Goal: Task Accomplishment & Management: Use online tool/utility

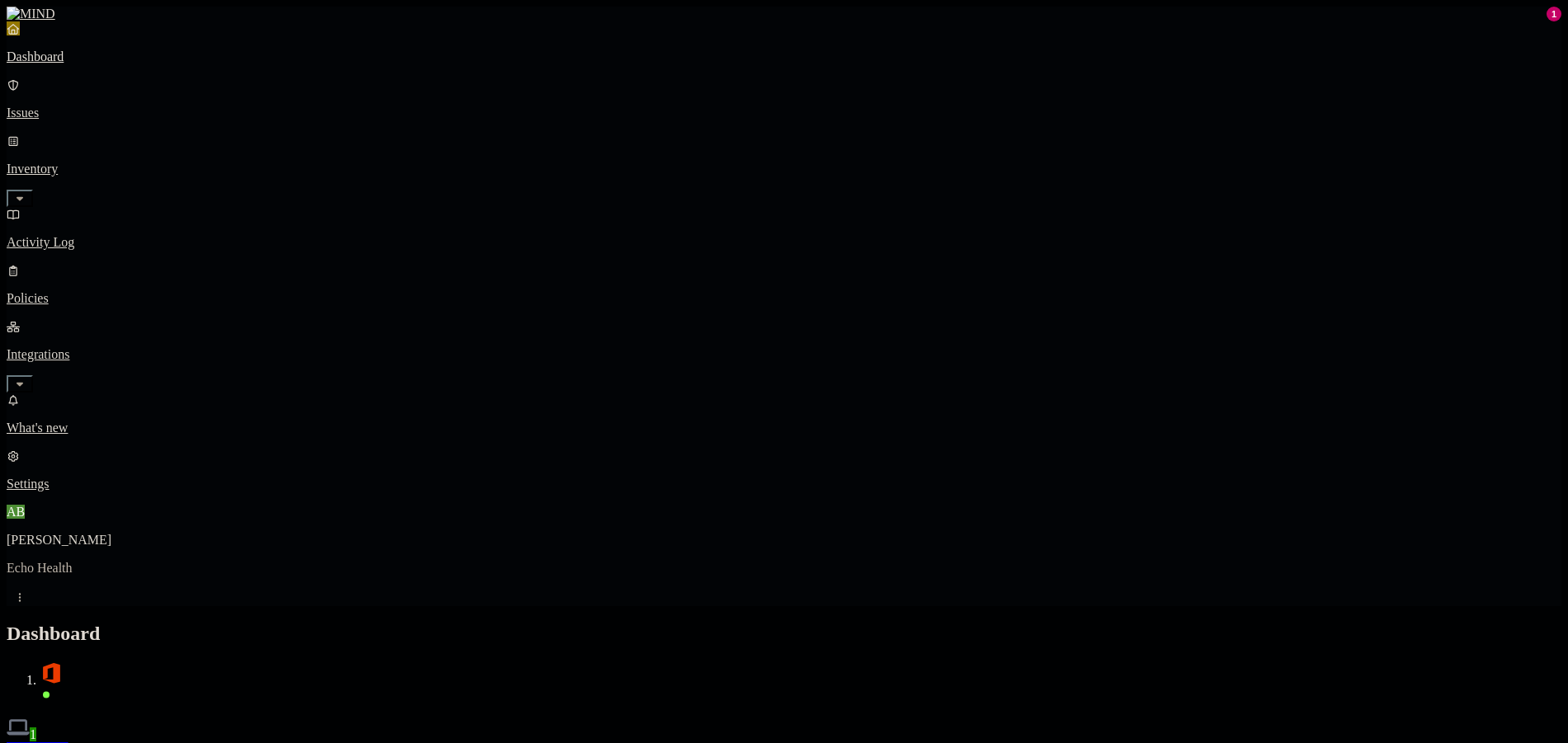
click at [997, 623] on header "Dashboard 1 Discovery Detection Prevention Last update: 10:04 AM" at bounding box center [784, 699] width 1555 height 151
click at [927, 623] on h2 "Dashboard" at bounding box center [784, 634] width 1555 height 22
drag, startPoint x: 857, startPoint y: 0, endPoint x: 1120, endPoint y: 19, distance: 263.7
click at [1120, 623] on h2 "Dashboard" at bounding box center [784, 634] width 1555 height 22
drag, startPoint x: 1264, startPoint y: 0, endPoint x: 994, endPoint y: 19, distance: 270.7
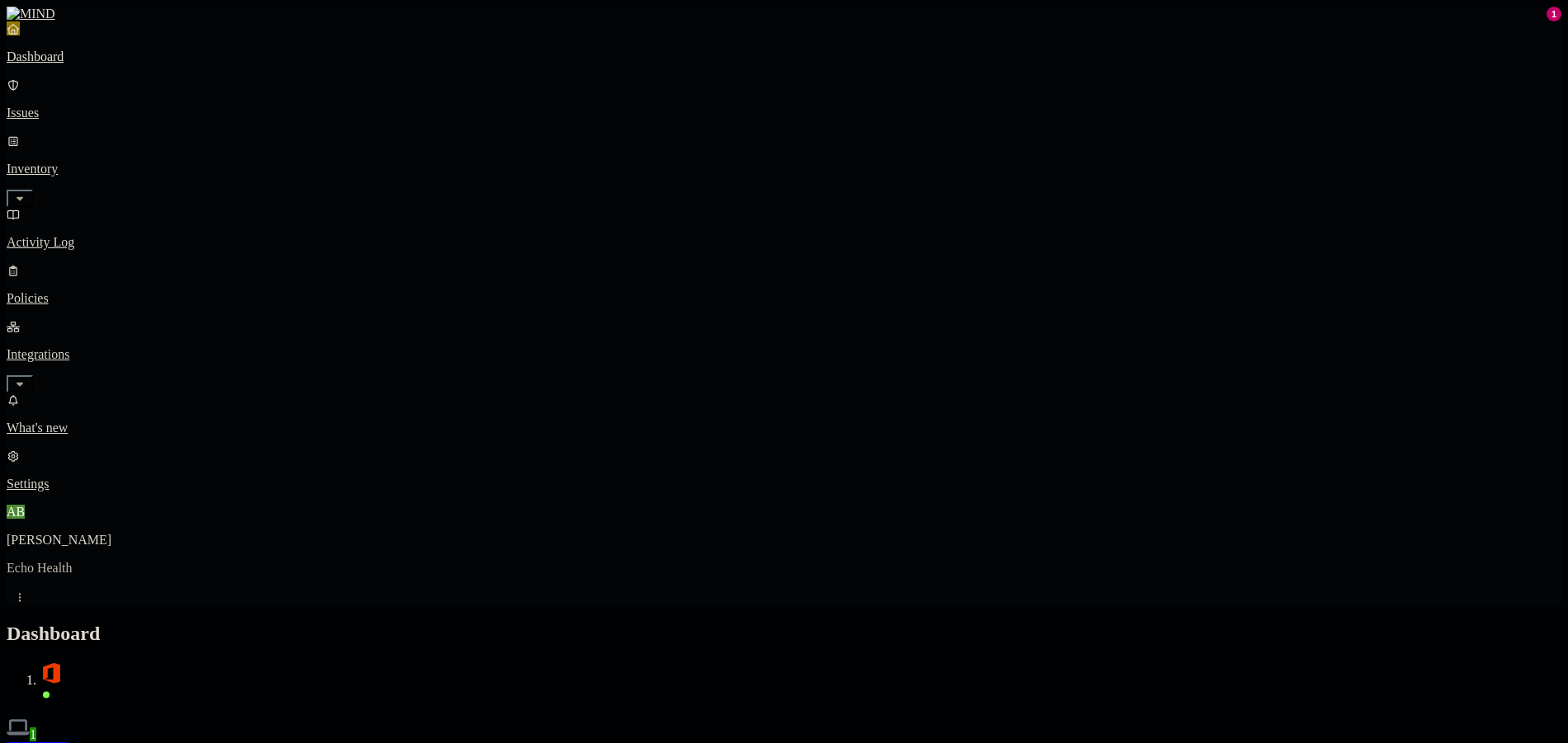
click at [994, 623] on h2 "Dashboard" at bounding box center [784, 634] width 1555 height 22
drag, startPoint x: 172, startPoint y: 2, endPoint x: 1097, endPoint y: 34, distance: 925.6
click at [1068, 623] on h2 "Dashboard" at bounding box center [784, 634] width 1555 height 22
drag, startPoint x: 409, startPoint y: 2, endPoint x: 1061, endPoint y: 24, distance: 652.4
click at [1061, 623] on h2 "Dashboard" at bounding box center [784, 634] width 1555 height 22
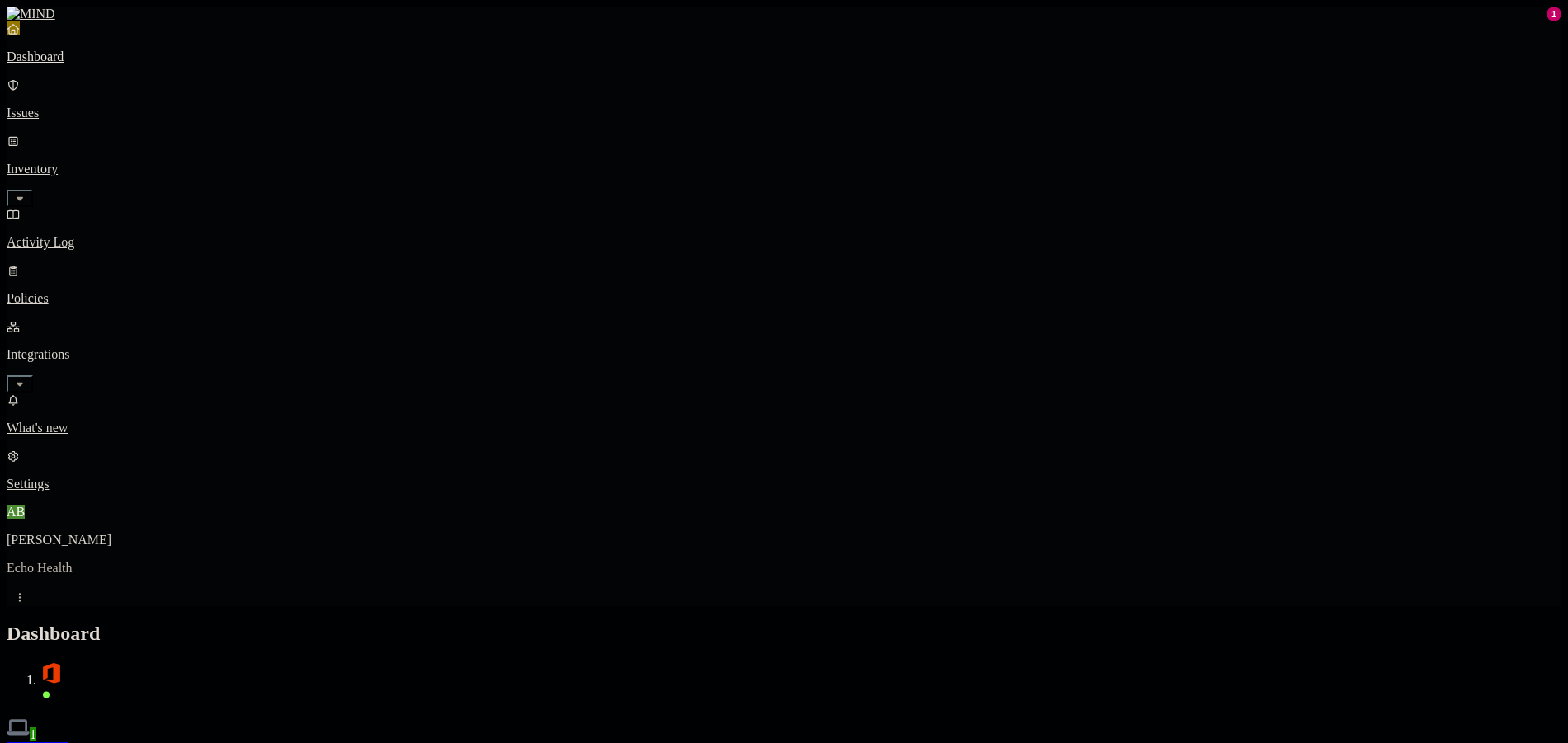
click at [89, 235] on p "Activity Log" at bounding box center [784, 243] width 1555 height 15
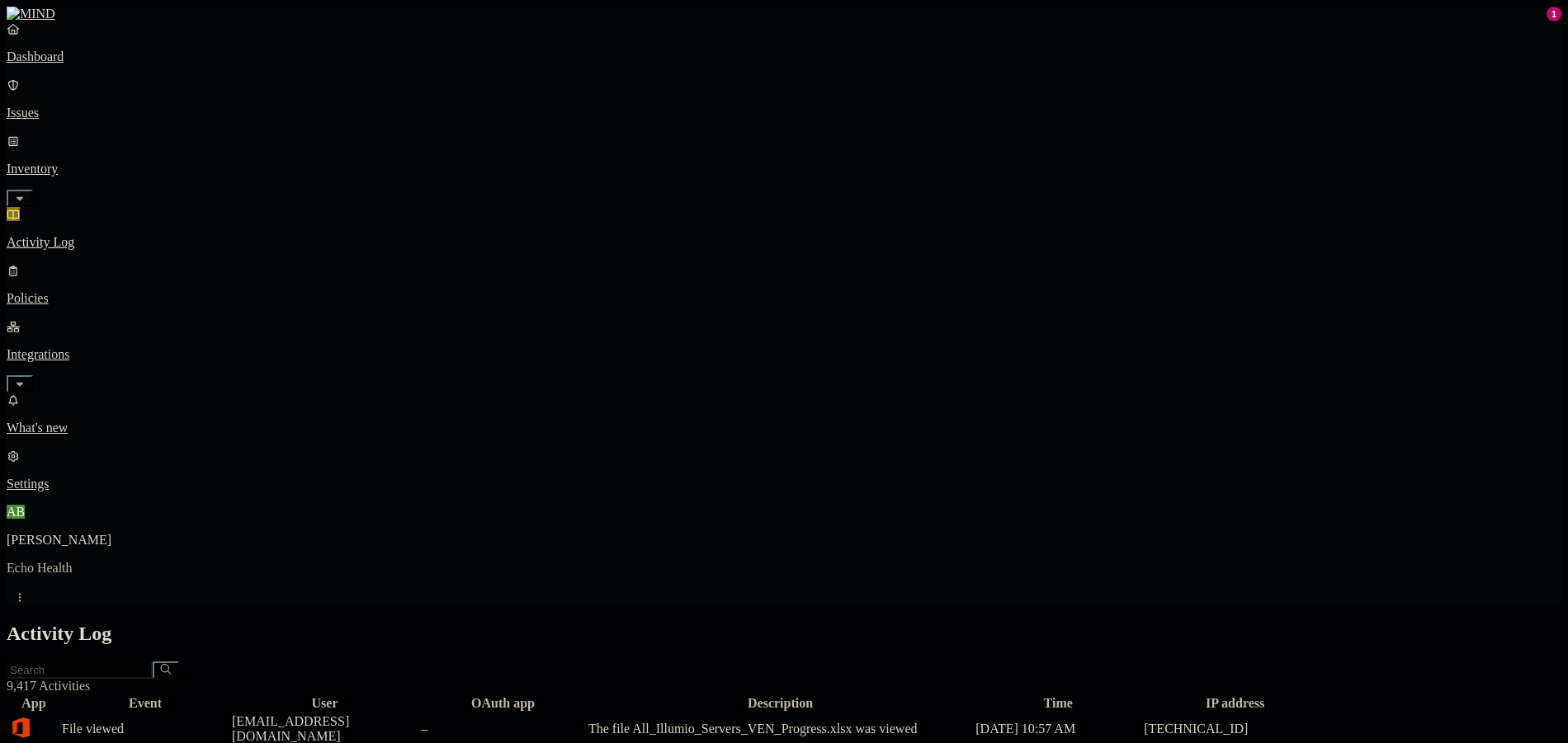
click at [114, 162] on p "Inventory" at bounding box center [784, 169] width 1555 height 15
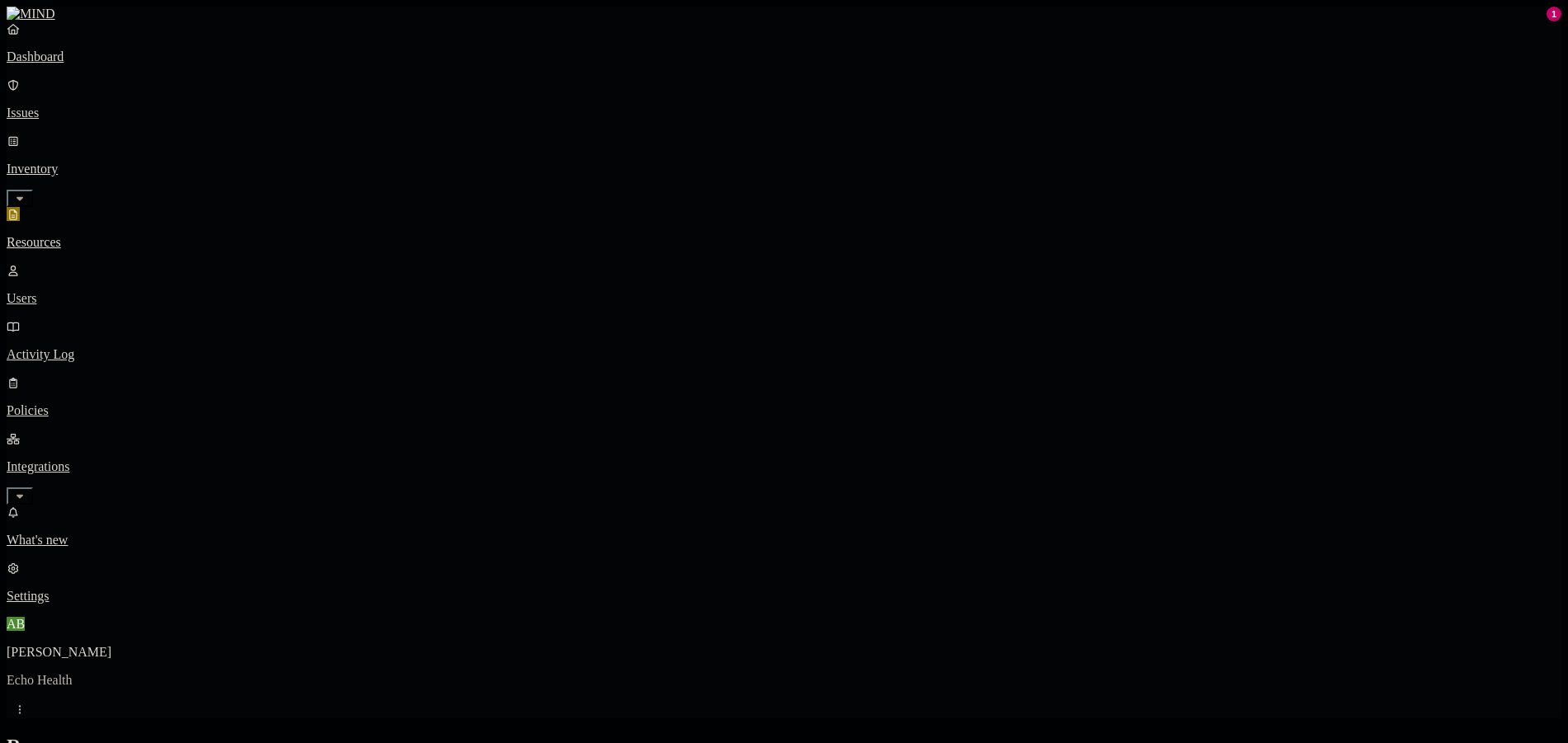
click at [99, 65] on p "Dashboard" at bounding box center [784, 57] width 1555 height 15
click at [98, 110] on p "Issues" at bounding box center [784, 113] width 1555 height 15
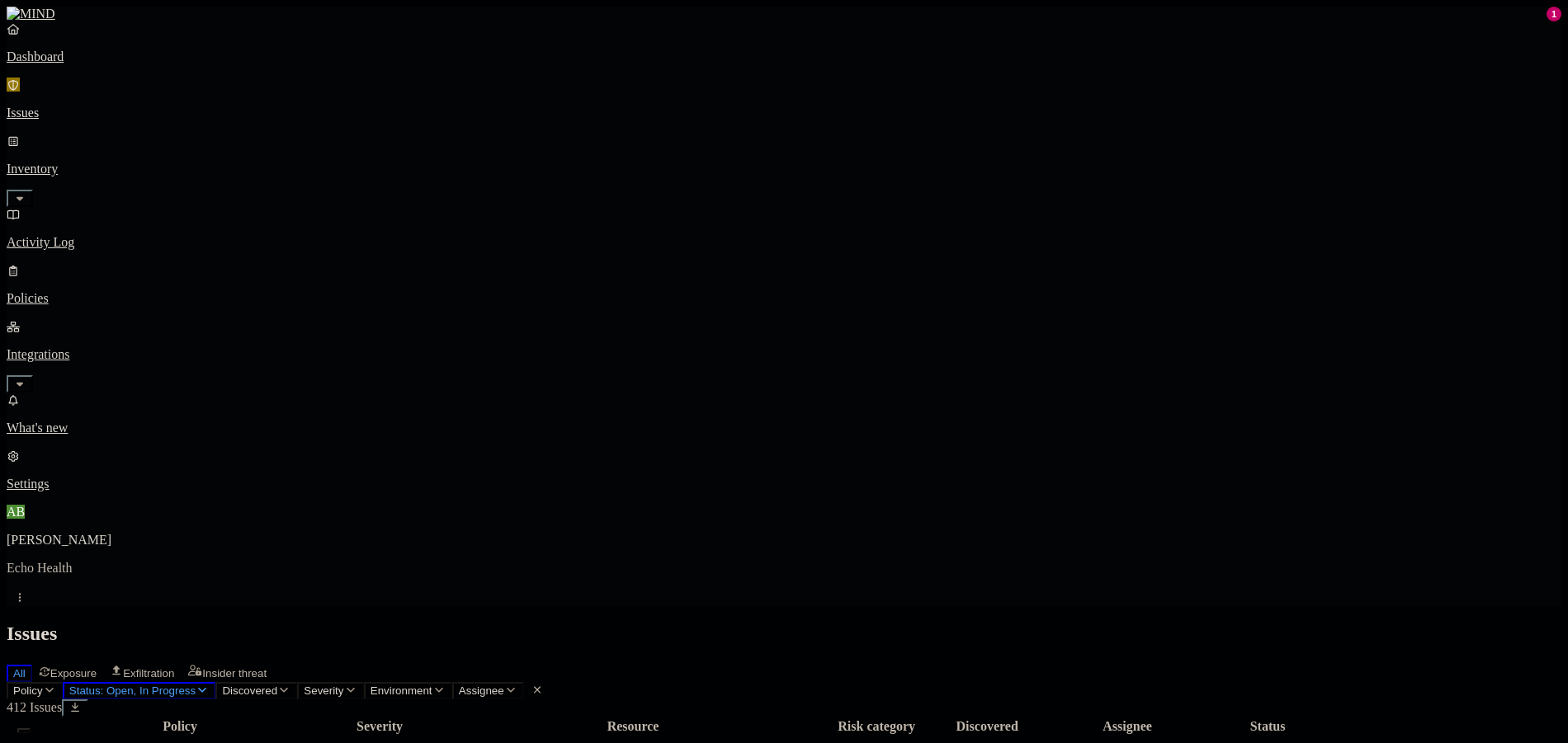
scroll to position [449, 0]
click at [63, 682] on button "Policy" at bounding box center [34, 690] width 56 height 18
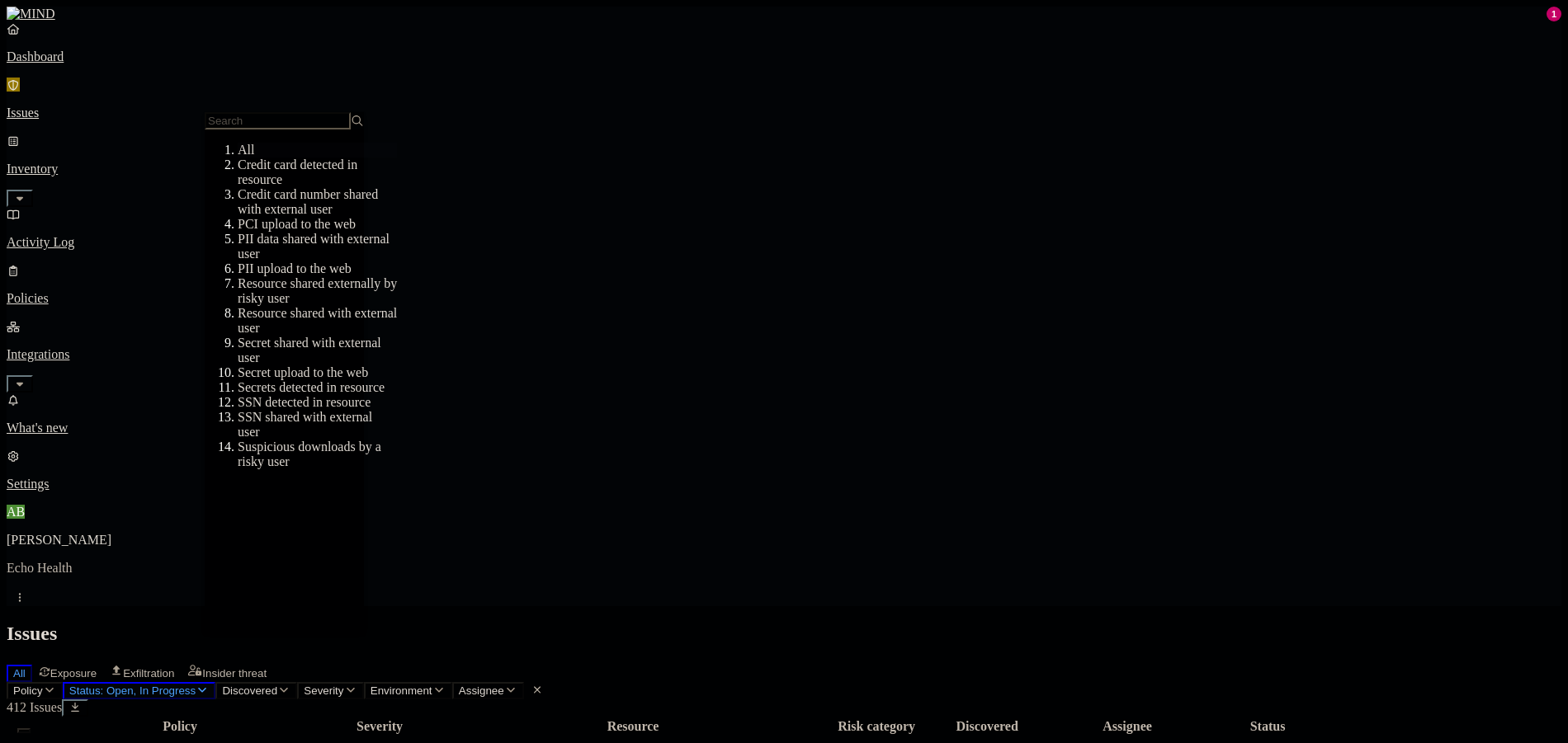
click at [196, 685] on span "Status: Open, In Progress" at bounding box center [132, 690] width 127 height 12
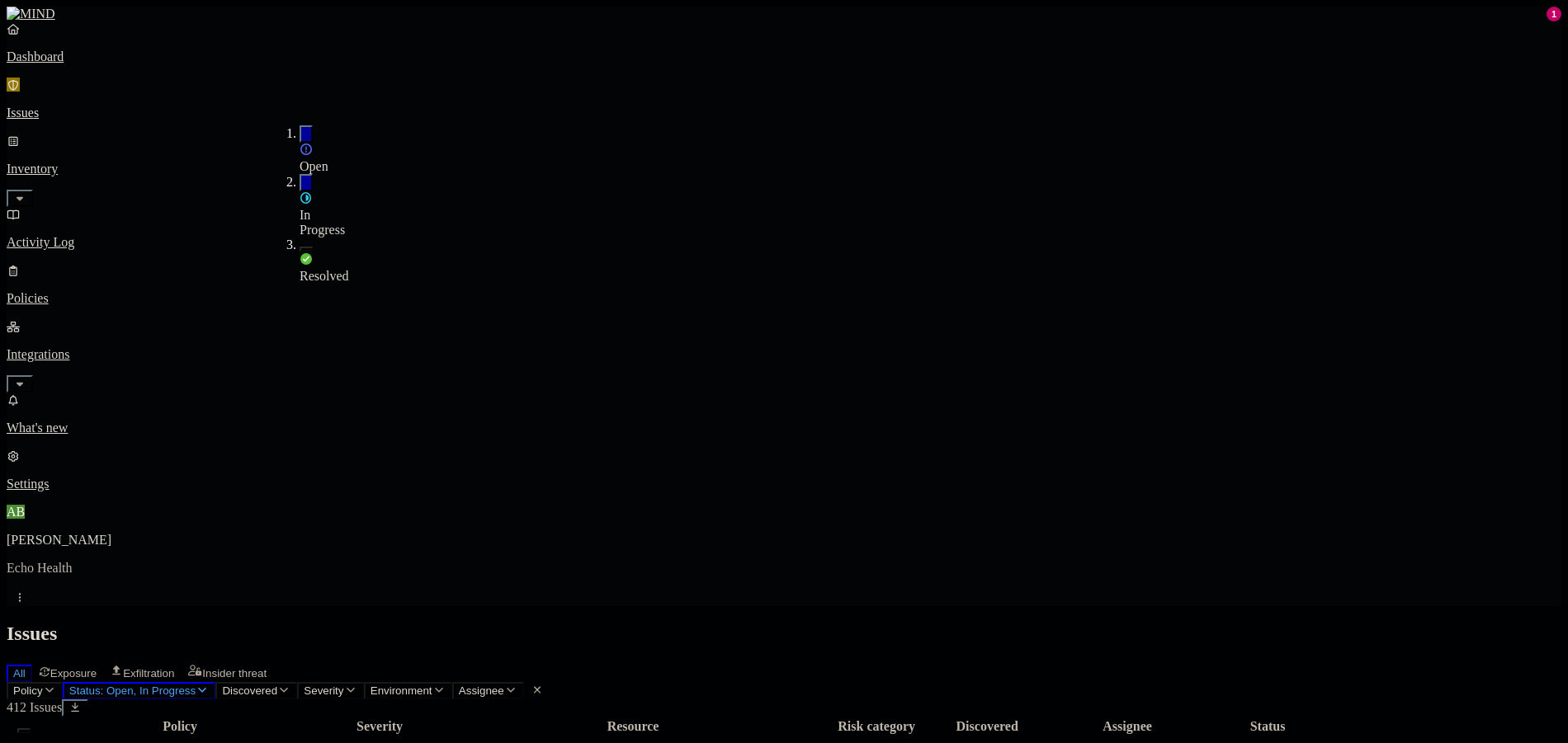
click at [42, 685] on span "Policy" at bounding box center [28, 690] width 30 height 12
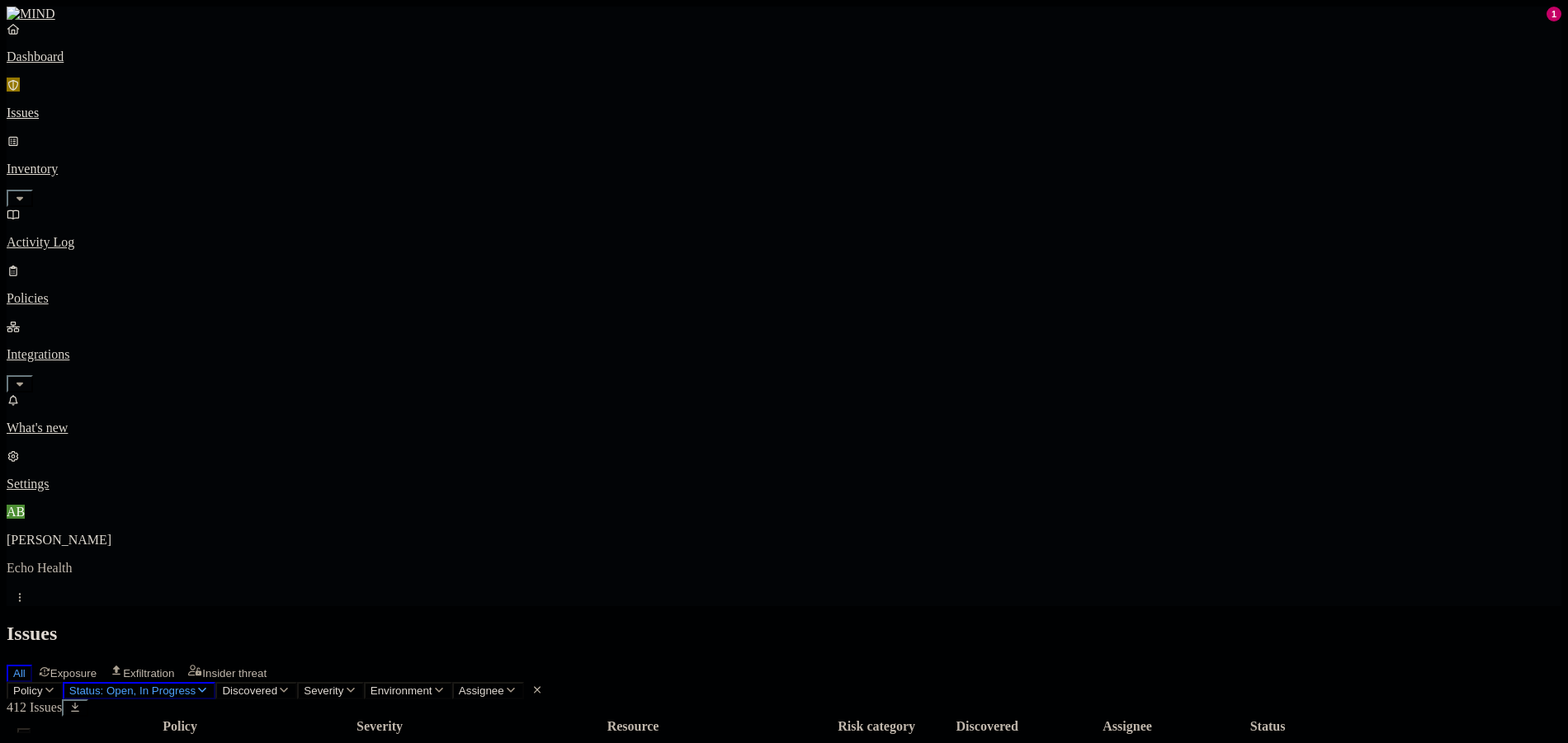
scroll to position [0, 0]
click at [121, 291] on p "Policies" at bounding box center [784, 298] width 1555 height 15
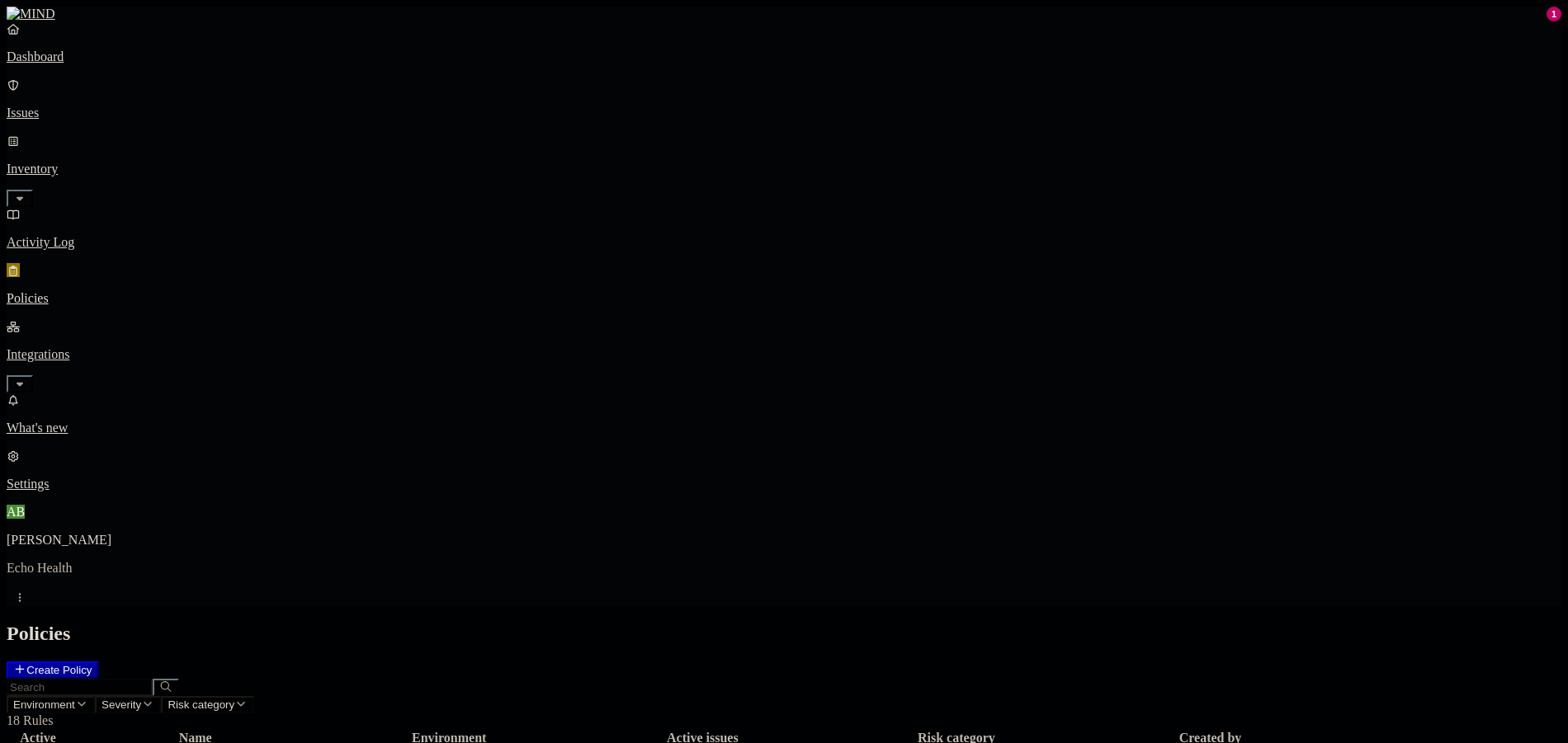
drag, startPoint x: 1096, startPoint y: 18, endPoint x: 83, endPoint y: 360, distance: 1069.2
click at [86, 358] on nav "Dashboard Issues Inventory Activity Log Policies Integrations What's new 1 Sett…" at bounding box center [784, 256] width 1555 height 470
drag, startPoint x: 1034, startPoint y: 299, endPoint x: 1009, endPoint y: 298, distance: 25.0
click at [1052, 623] on h2 "Policies" at bounding box center [784, 634] width 1555 height 22
click at [84, 162] on p "Inventory" at bounding box center [784, 169] width 1555 height 15
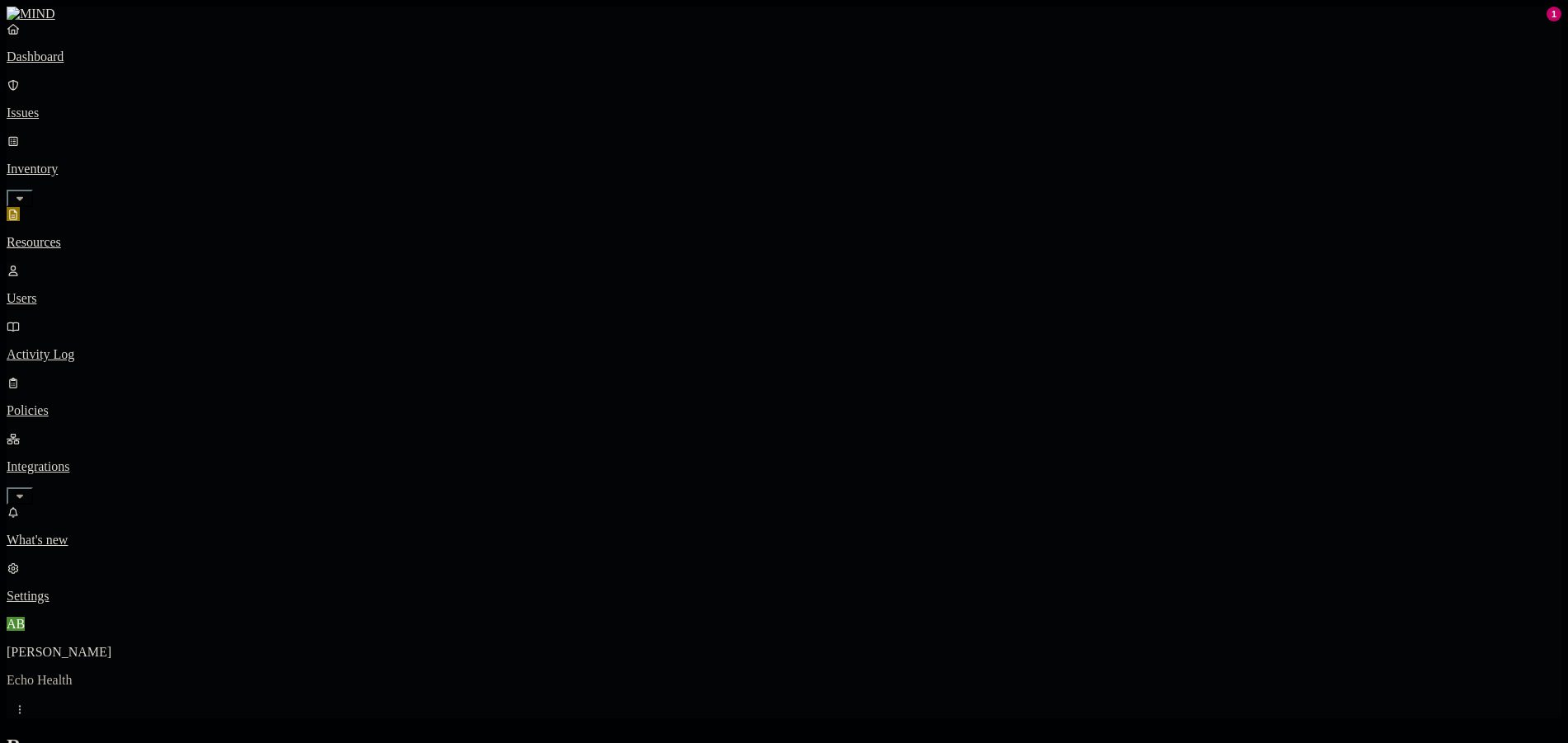
click at [85, 291] on p "Users" at bounding box center [784, 298] width 1555 height 15
click at [77, 460] on p "Integrations" at bounding box center [784, 467] width 1555 height 15
click at [99, 533] on p "Endpoints" at bounding box center [784, 540] width 1555 height 15
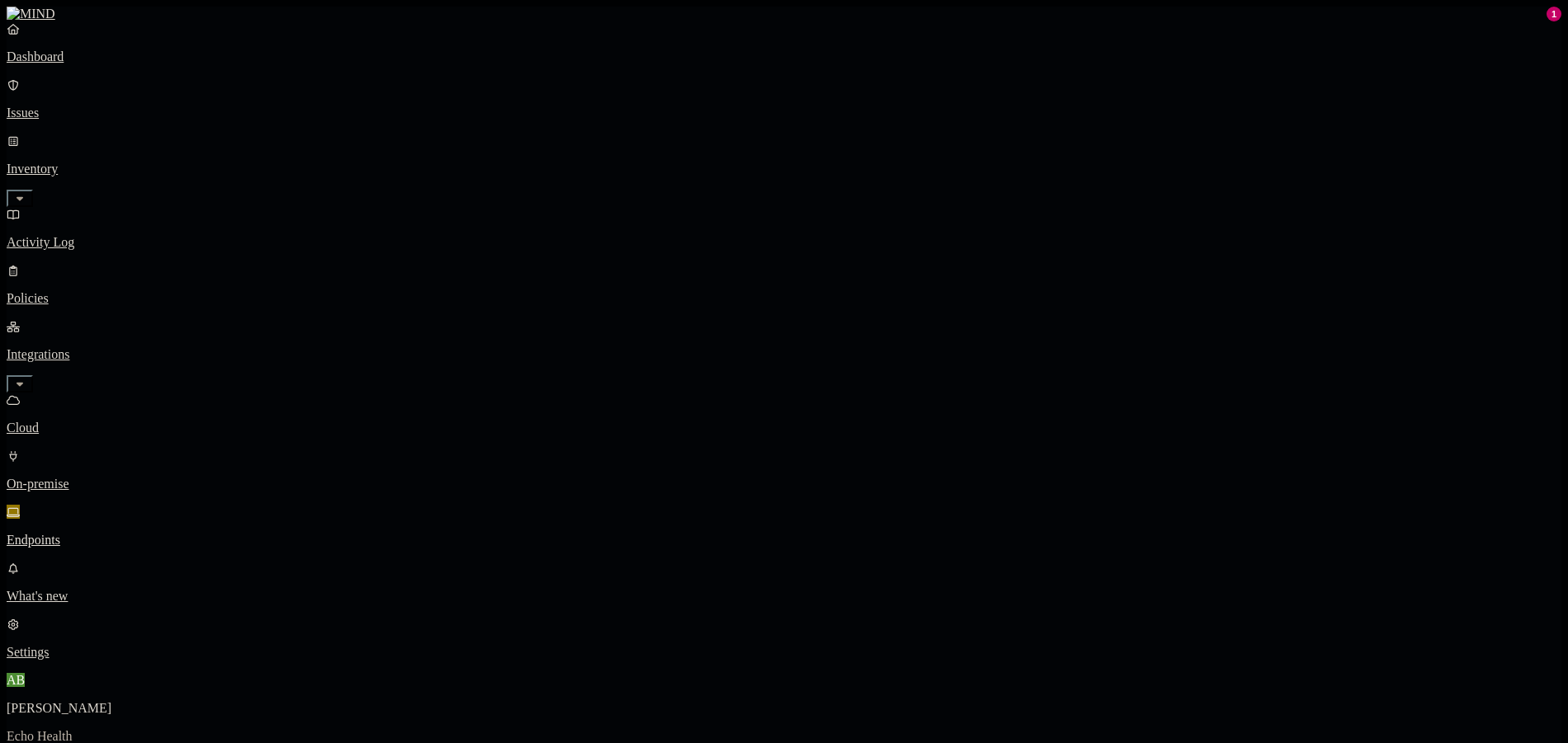
click at [104, 291] on p "Policies" at bounding box center [784, 298] width 1555 height 15
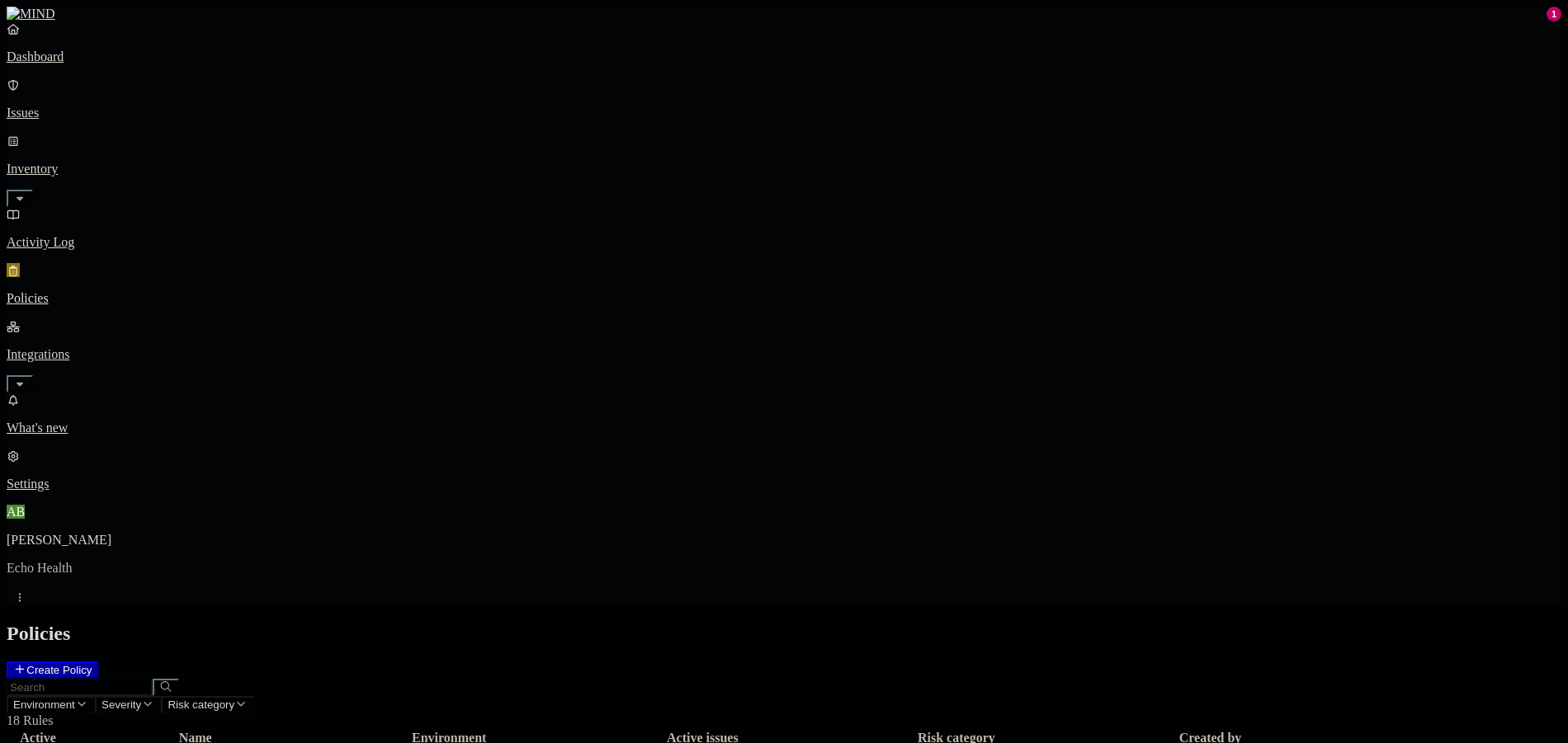
click at [71, 65] on p "Dashboard" at bounding box center [784, 57] width 1555 height 15
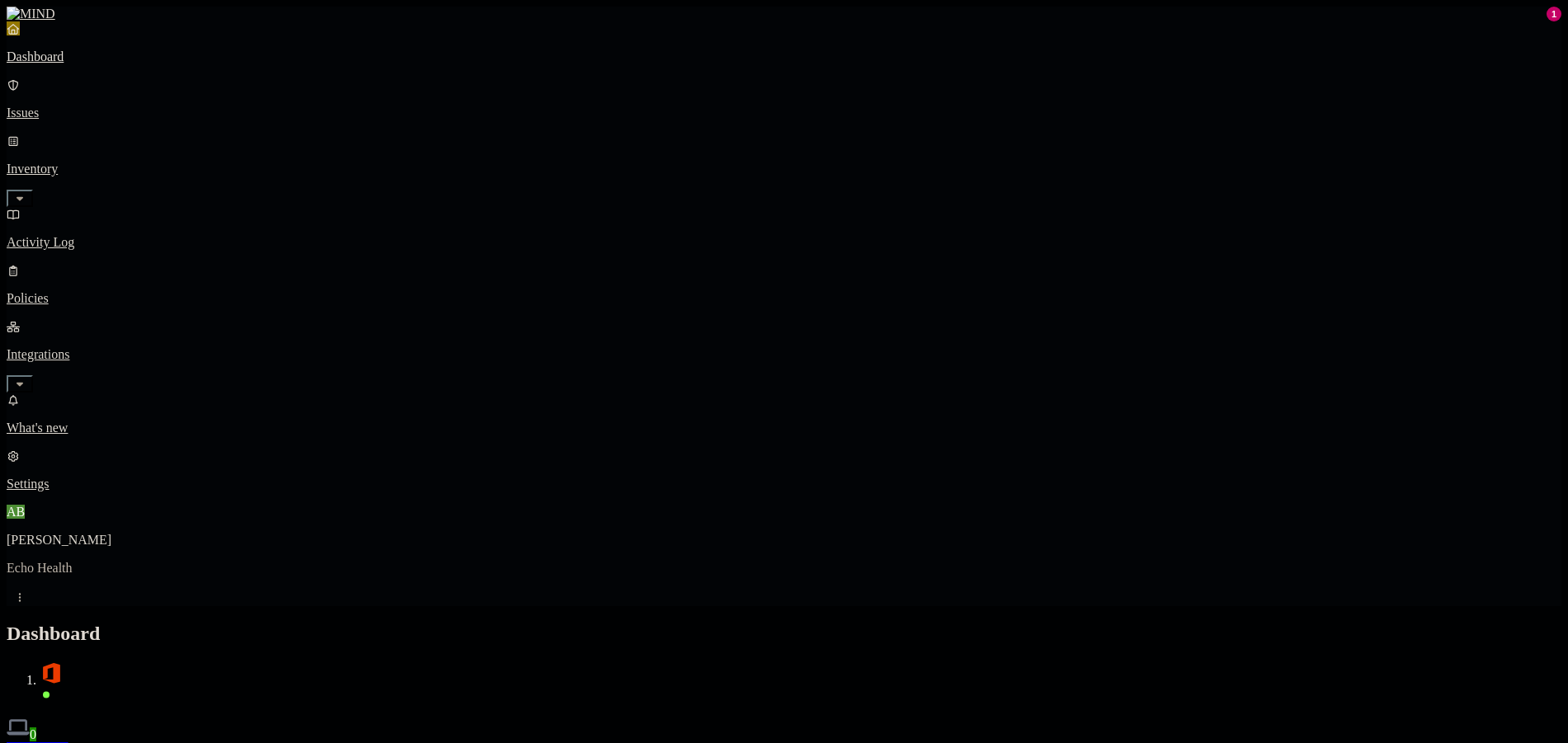
scroll to position [27, 0]
click at [1237, 623] on h2 "Dashboard" at bounding box center [784, 634] width 1555 height 22
